Goal: Transaction & Acquisition: Book appointment/travel/reservation

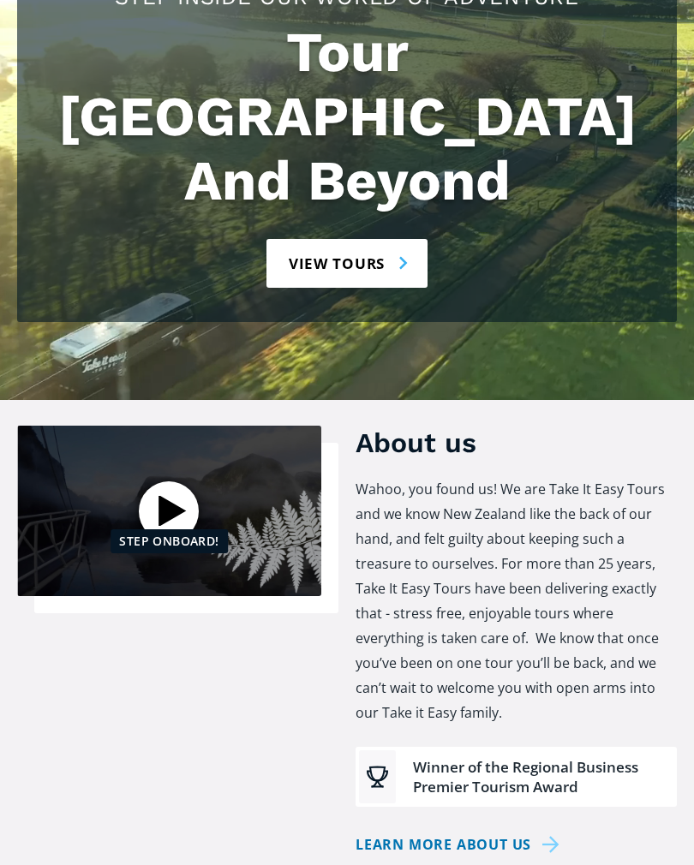
scroll to position [301, 0]
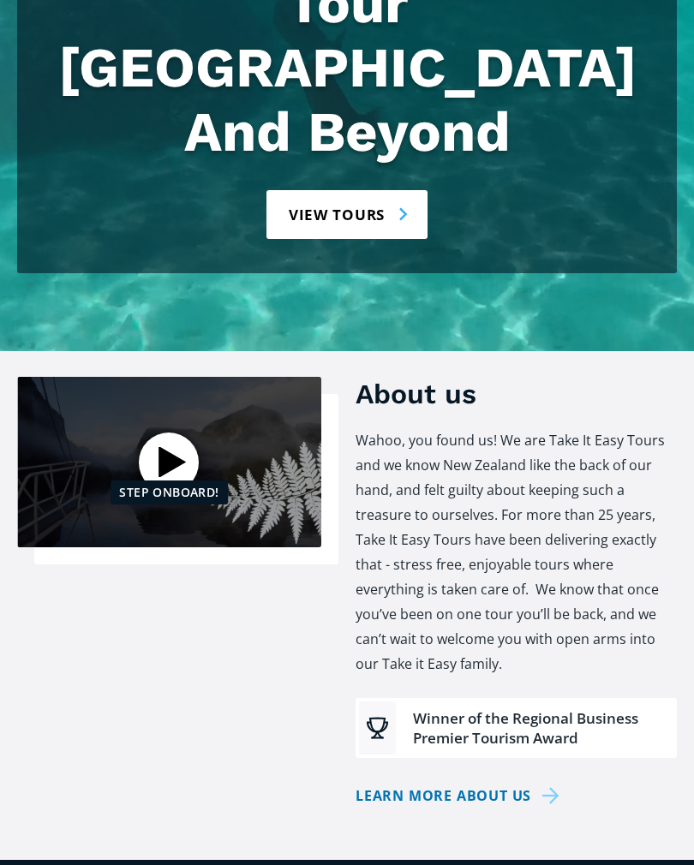
click at [345, 190] on link "View tours" at bounding box center [347, 214] width 162 height 49
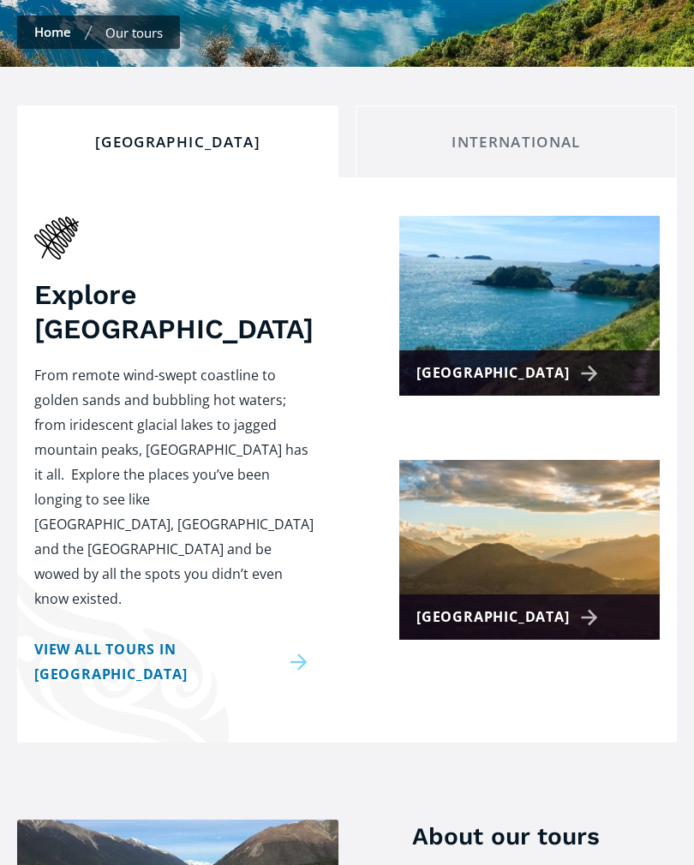
scroll to position [444, 0]
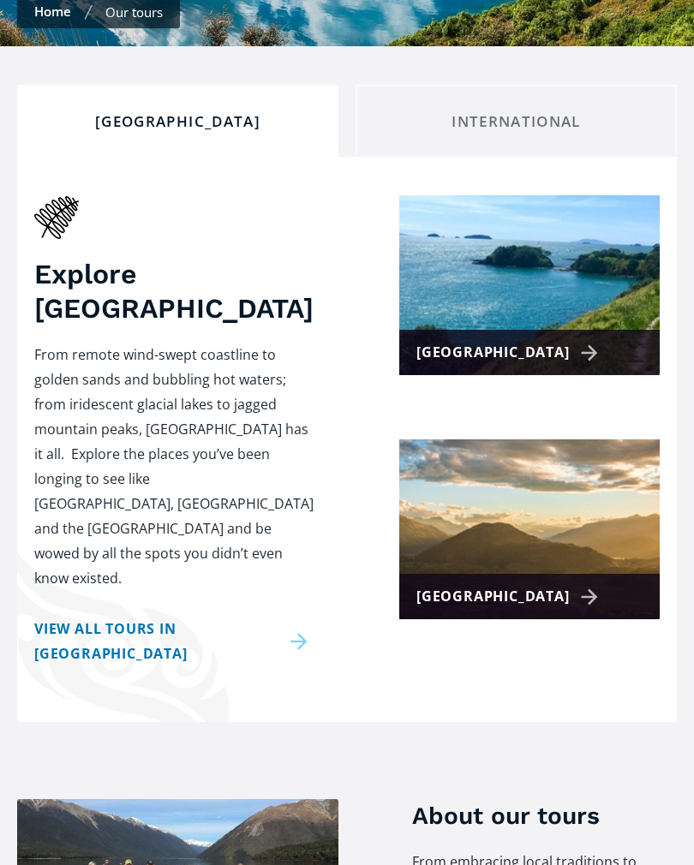
click at [264, 616] on link "View all tours in New Zealand" at bounding box center [173, 641] width 279 height 50
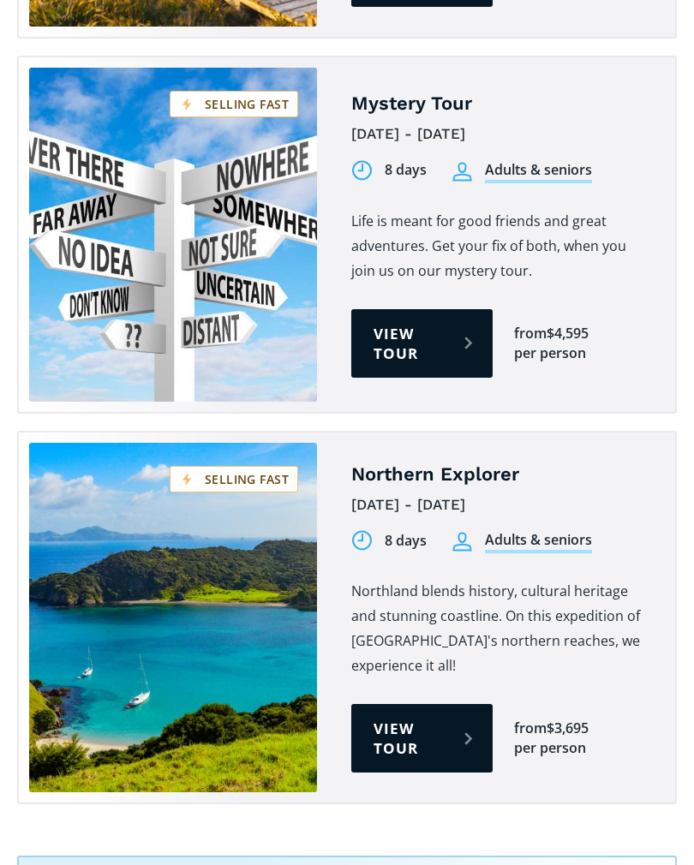
scroll to position [3816, 0]
click at [408, 704] on link "View tour" at bounding box center [421, 738] width 141 height 68
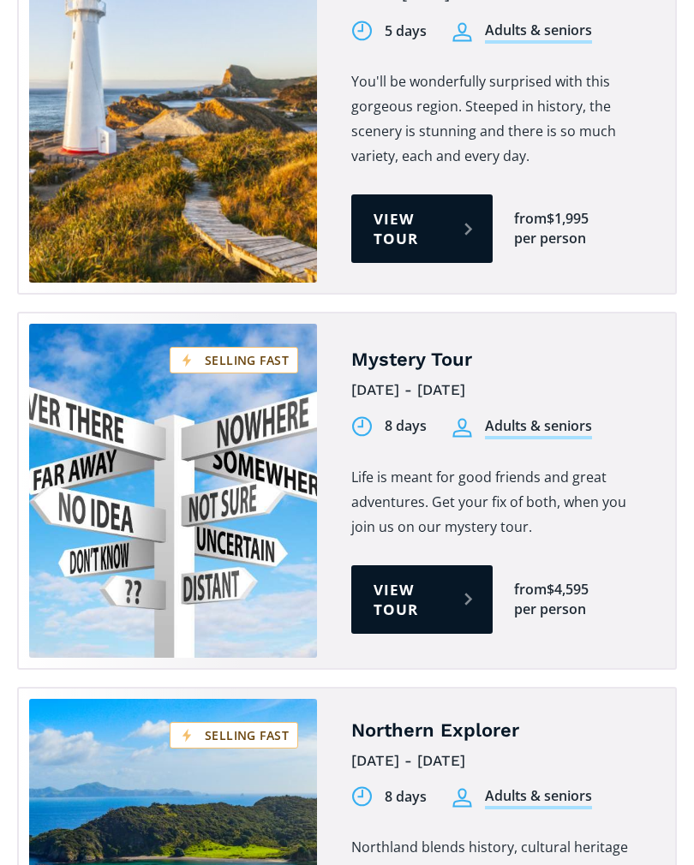
scroll to position [3560, 0]
click at [423, 565] on link "View tour" at bounding box center [421, 599] width 141 height 68
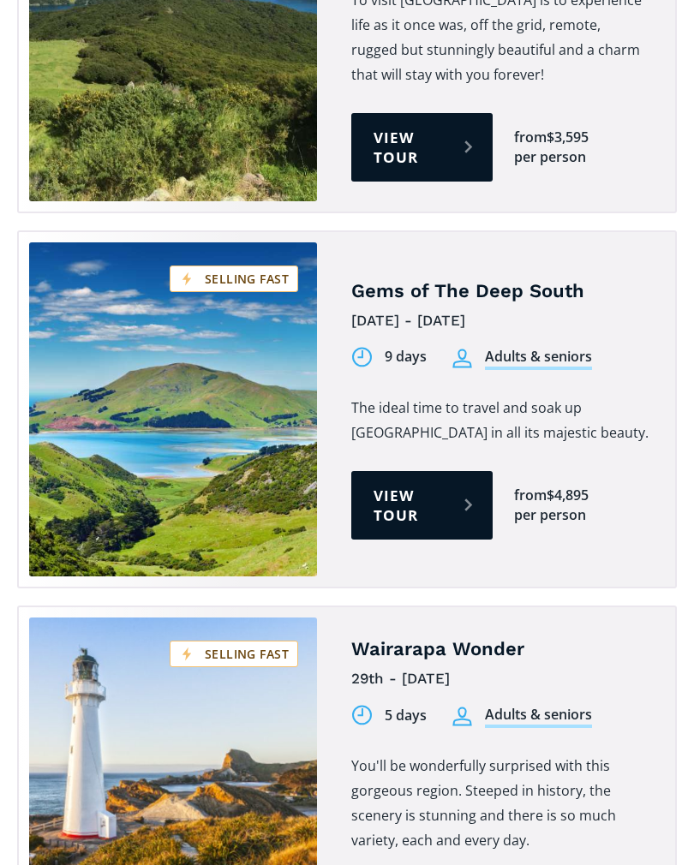
scroll to position [2875, 0]
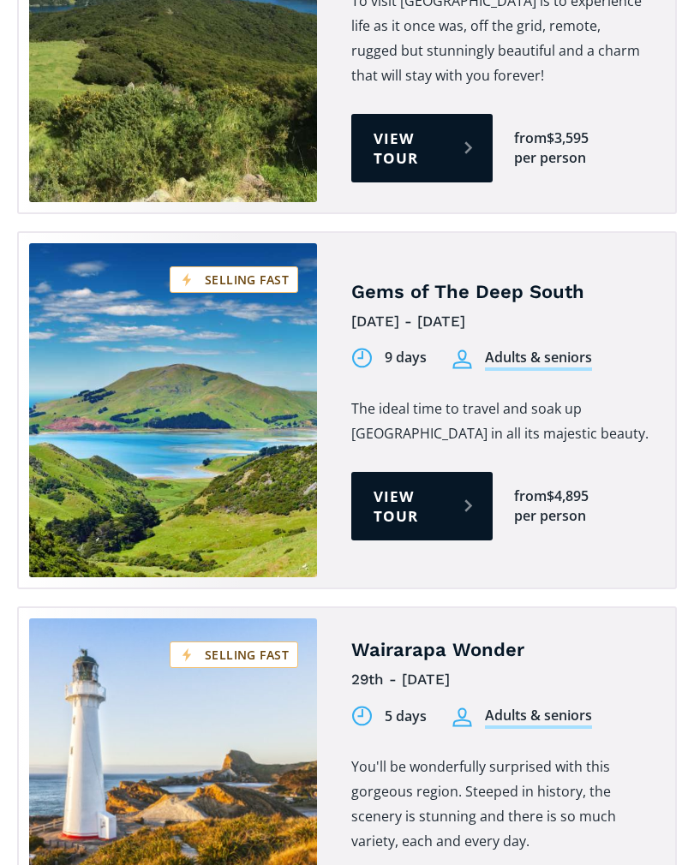
click at [432, 472] on link "View tour" at bounding box center [421, 506] width 141 height 68
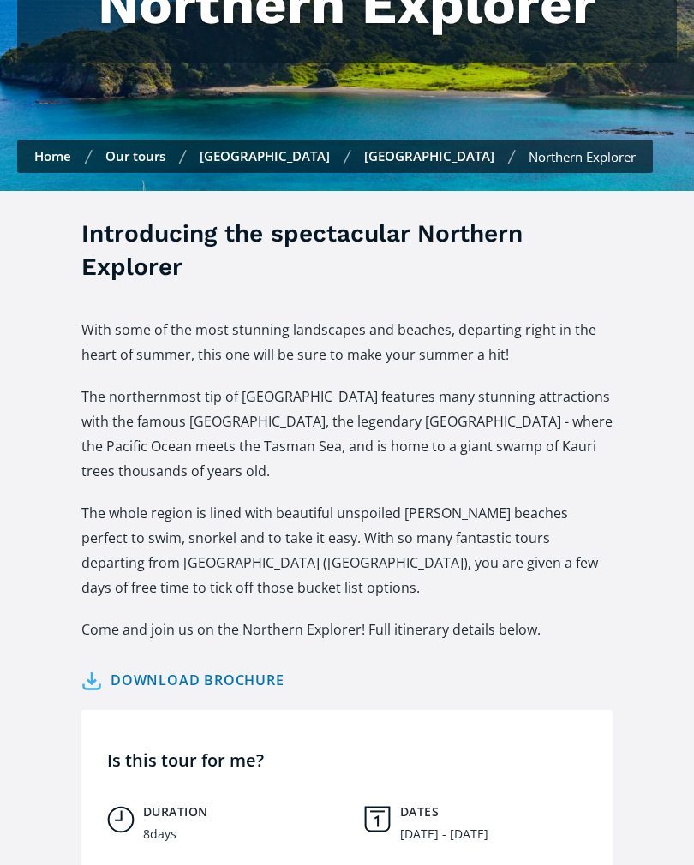
scroll to position [264, 0]
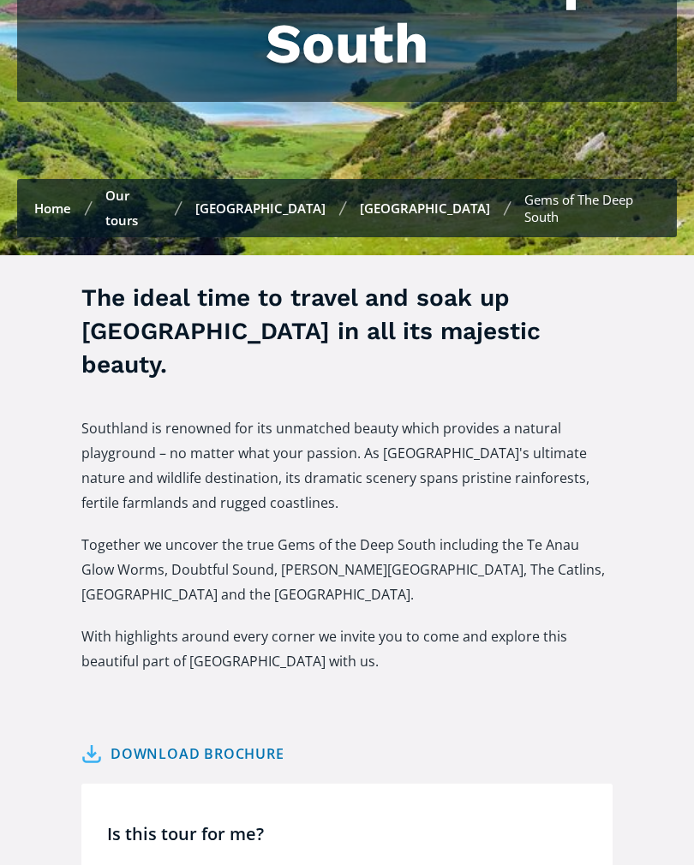
scroll to position [325, 0]
